Goal: Navigation & Orientation: Find specific page/section

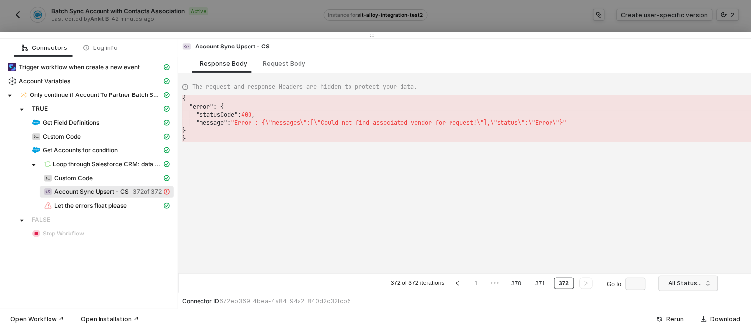
click at [250, 8] on div at bounding box center [375, 164] width 751 height 329
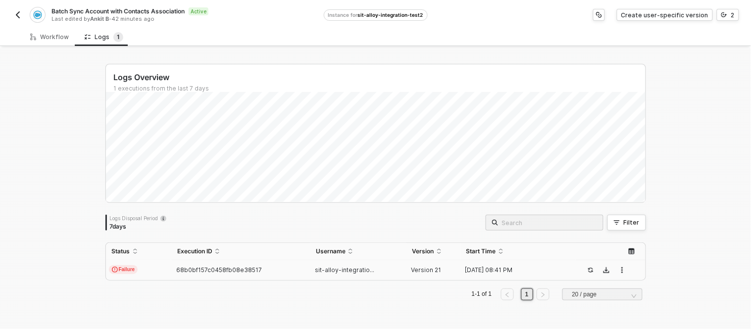
click at [23, 14] on button "button" at bounding box center [18, 15] width 12 height 12
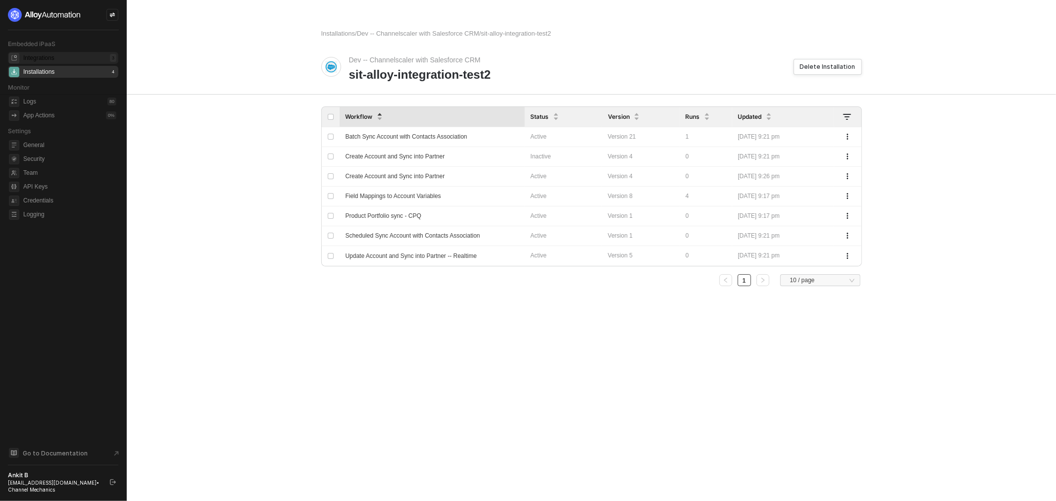
click at [53, 55] on div "Integrations" at bounding box center [38, 58] width 31 height 8
